Goal: Information Seeking & Learning: Learn about a topic

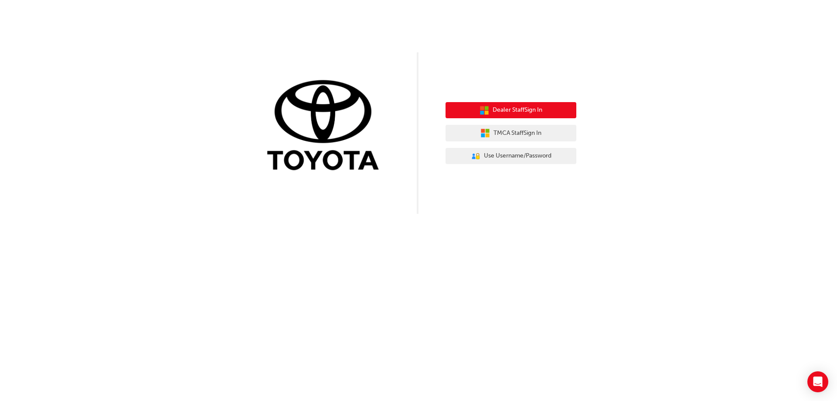
click at [525, 116] on button "Dealer Staff Sign In" at bounding box center [511, 110] width 131 height 17
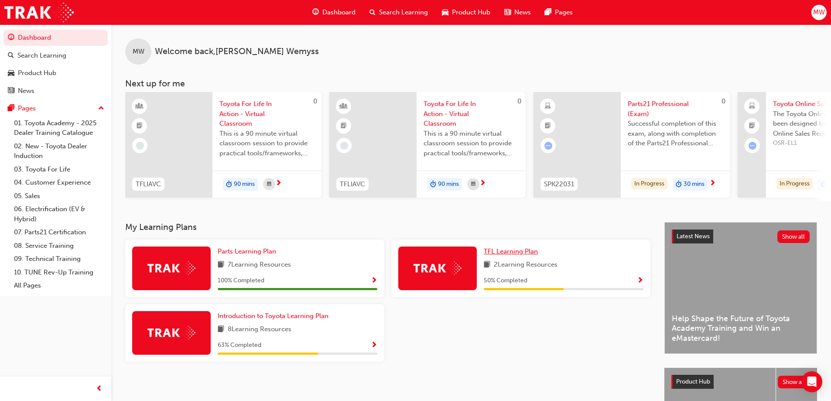
click at [516, 256] on link "TFL Learning Plan" at bounding box center [513, 251] width 58 height 10
